Goal: Communication & Community: Answer question/provide support

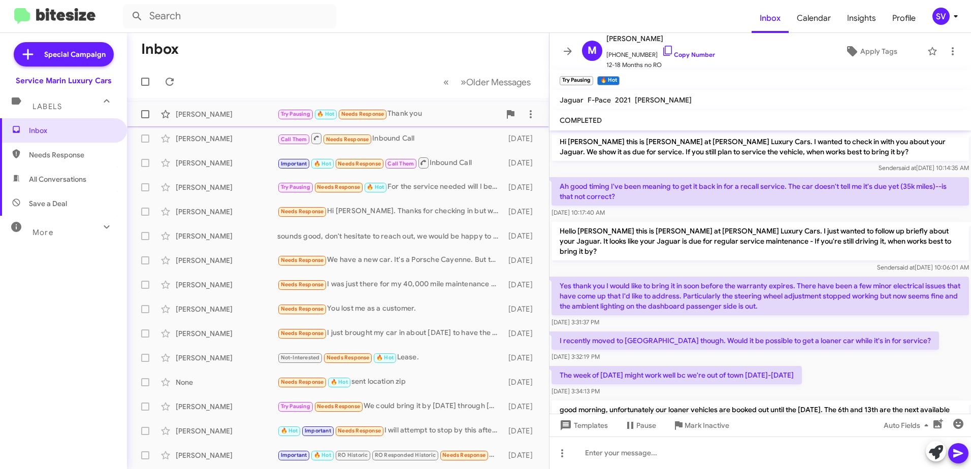
scroll to position [940, 0]
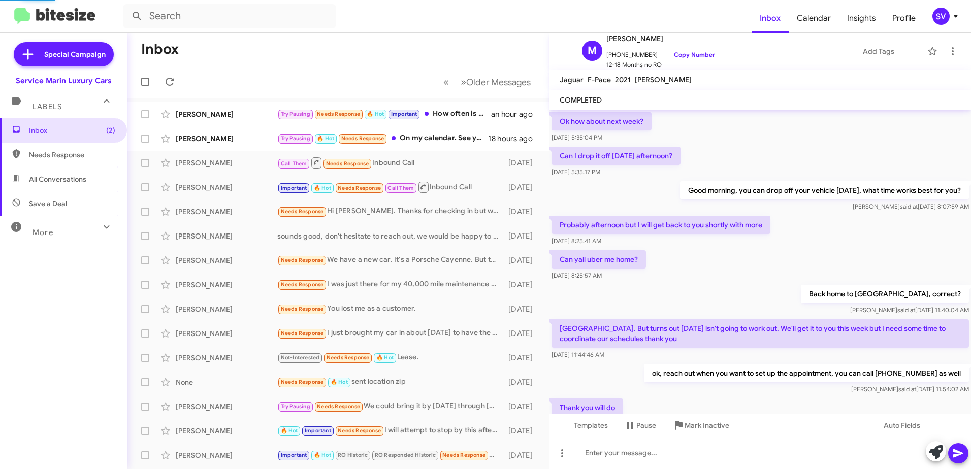
scroll to position [468, 0]
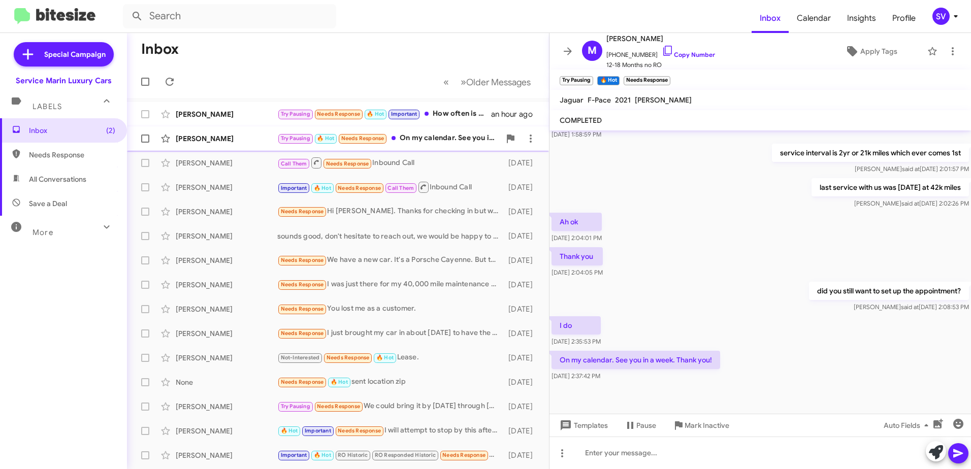
click at [235, 139] on div "[PERSON_NAME]" at bounding box center [227, 139] width 102 height 10
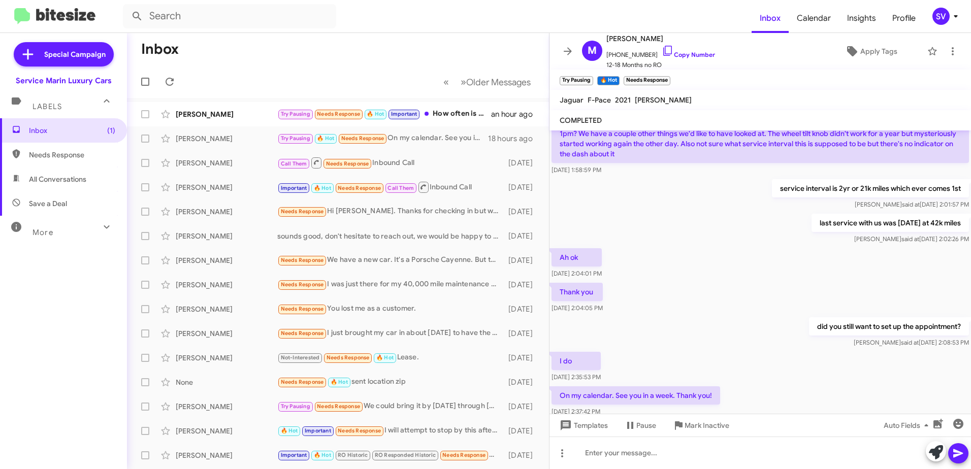
scroll to position [488, 0]
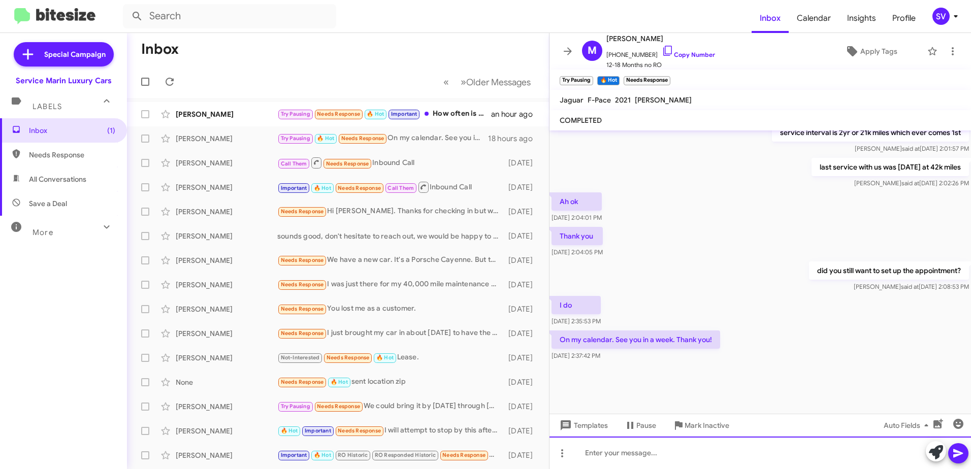
click at [617, 456] on div at bounding box center [759, 453] width 421 height 32
drag, startPoint x: 735, startPoint y: 454, endPoint x: 563, endPoint y: 459, distance: 172.2
click at [563, 459] on div "just to confirm, you wanted to keep 10/13 @" at bounding box center [759, 453] width 421 height 32
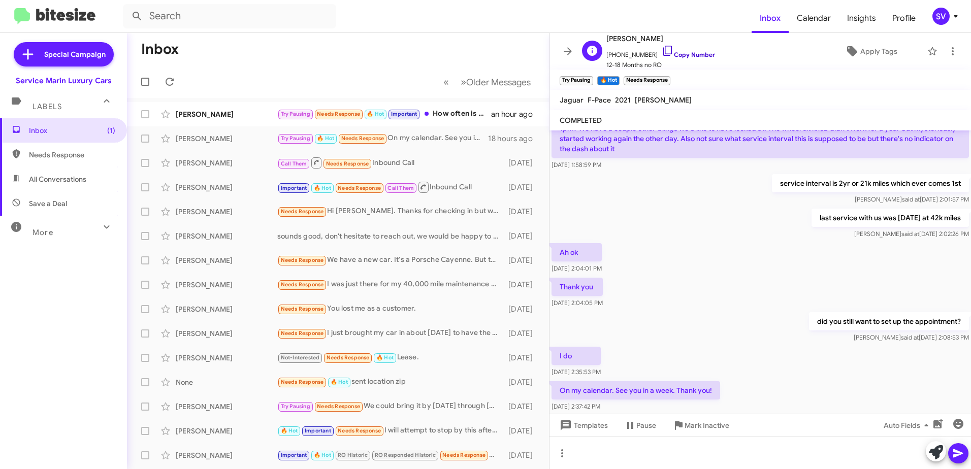
click at [663, 50] on icon at bounding box center [667, 51] width 9 height 10
click at [662, 49] on icon at bounding box center [668, 51] width 12 height 12
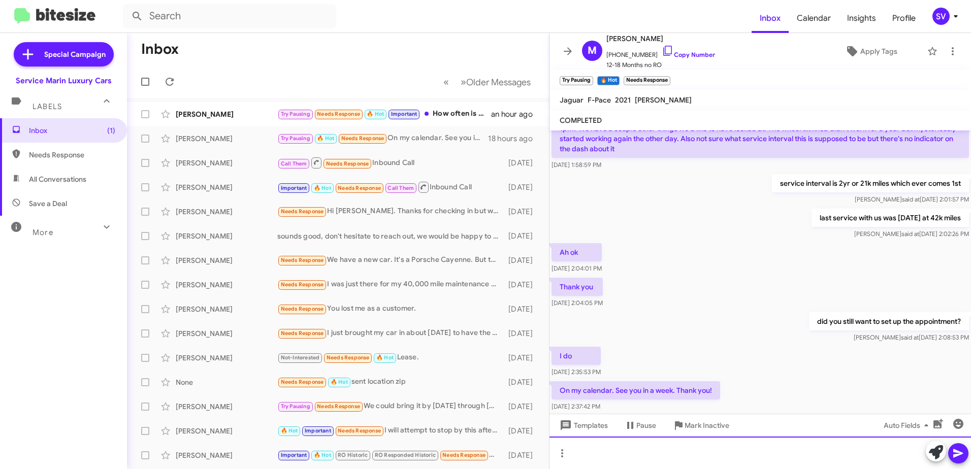
click at [616, 446] on div at bounding box center [759, 453] width 421 height 32
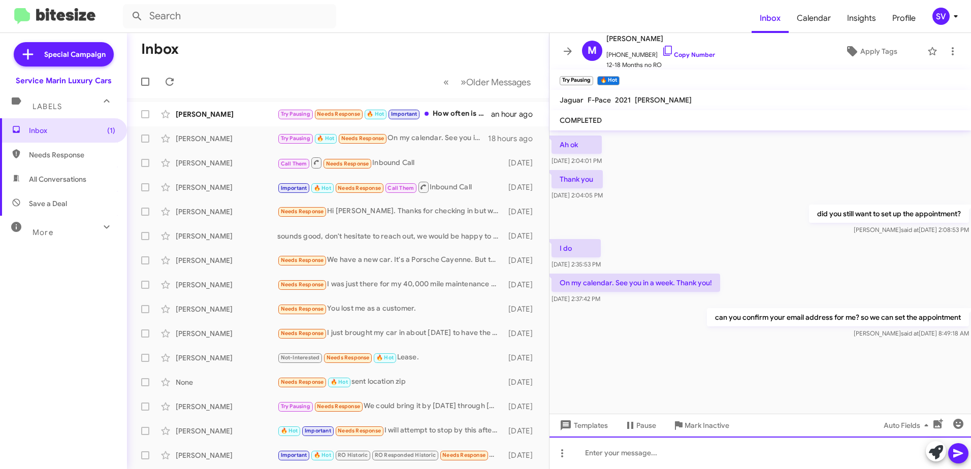
scroll to position [1051, 0]
